Goal: Obtain resource: Download file/media

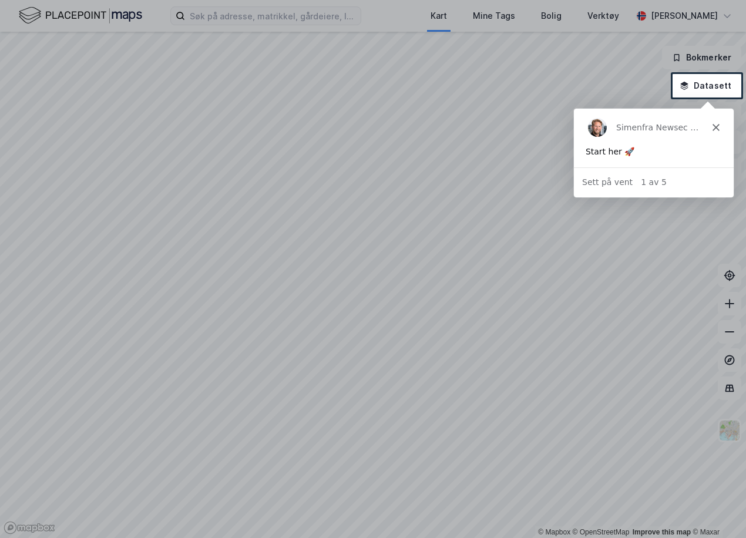
click at [714, 128] on icon "Lukk" at bounding box center [715, 126] width 7 height 7
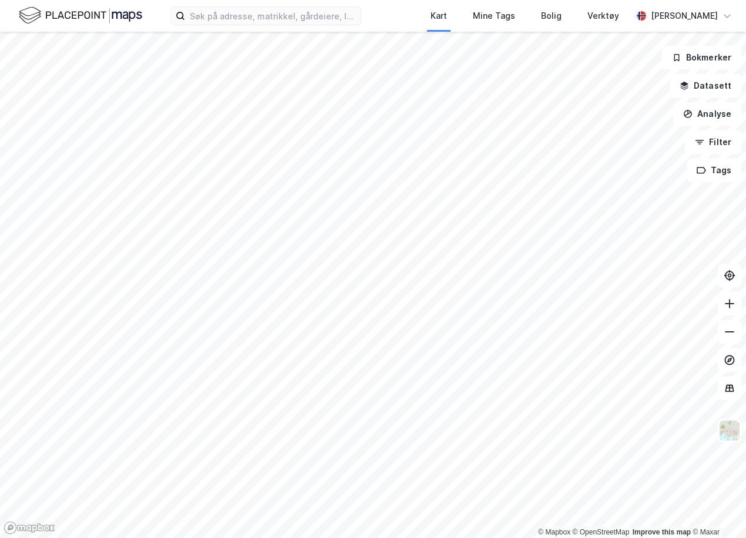
click at [336, 26] on div "Kart Mine Tags Bolig Verktøy [PERSON_NAME]" at bounding box center [373, 16] width 746 height 32
click at [332, 20] on input at bounding box center [273, 16] width 176 height 18
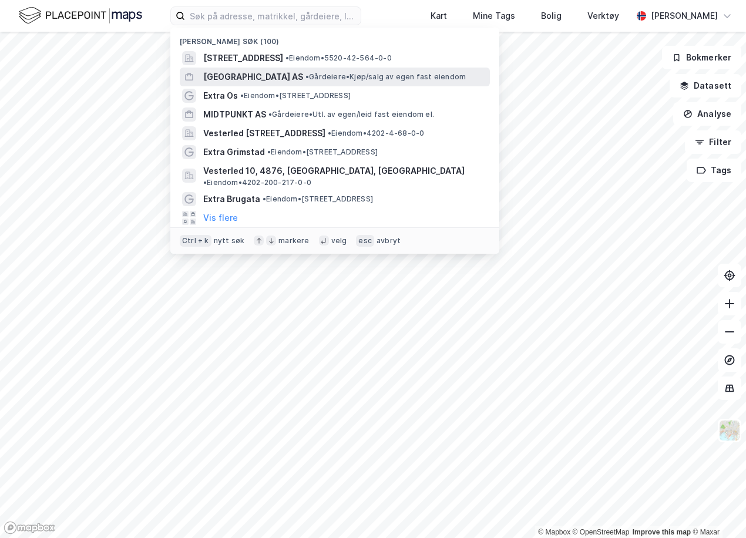
click at [309, 72] on span "•" at bounding box center [308, 76] width 4 height 9
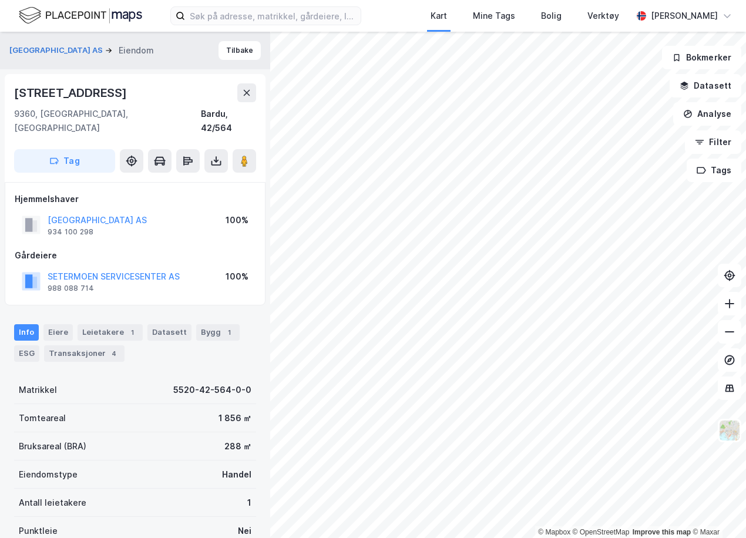
click at [228, 154] on div "Tag" at bounding box center [135, 161] width 242 height 24
click at [222, 155] on icon at bounding box center [216, 161] width 12 height 12
click at [216, 175] on div "Last ned grunnbok" at bounding box center [165, 184] width 125 height 19
